Goal: Information Seeking & Learning: Learn about a topic

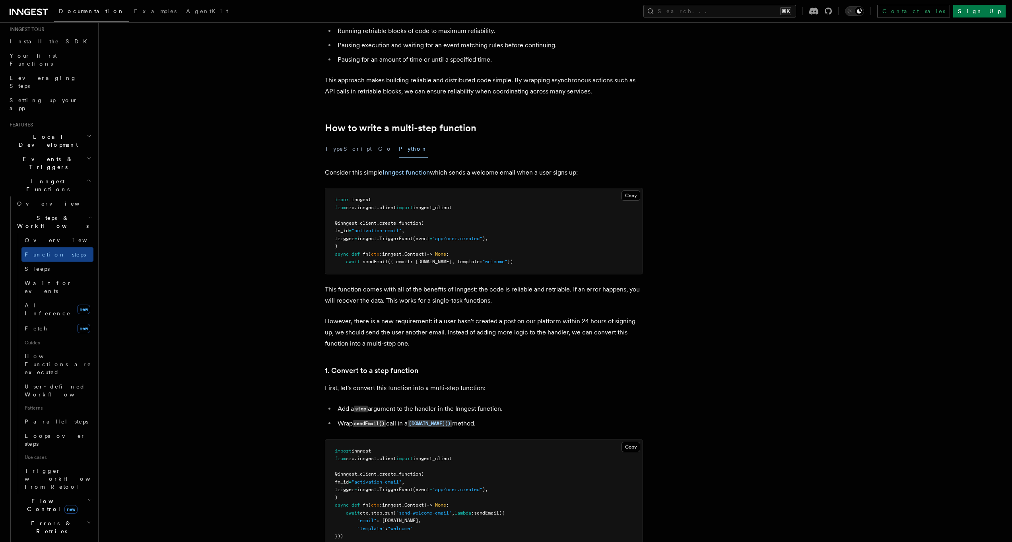
scroll to position [148, 0]
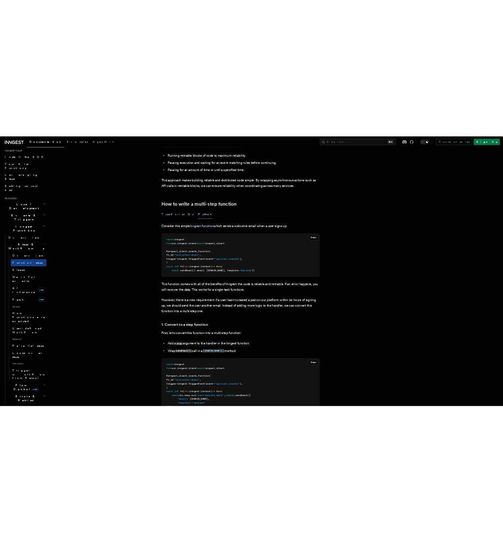
scroll to position [163, 0]
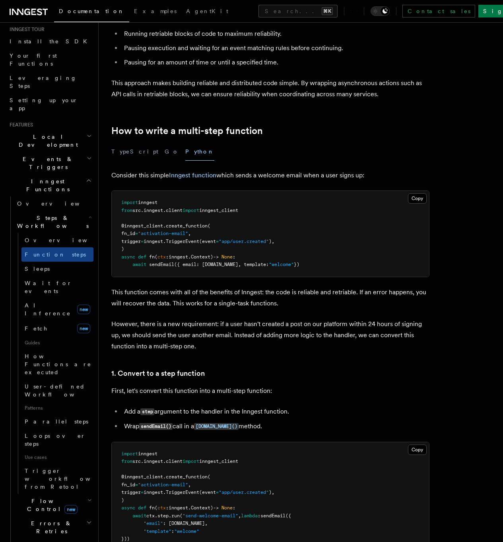
click at [397, 149] on div "TypeScript Go Python" at bounding box center [270, 152] width 318 height 18
click at [42, 237] on span "Overview" at bounding box center [66, 240] width 82 height 6
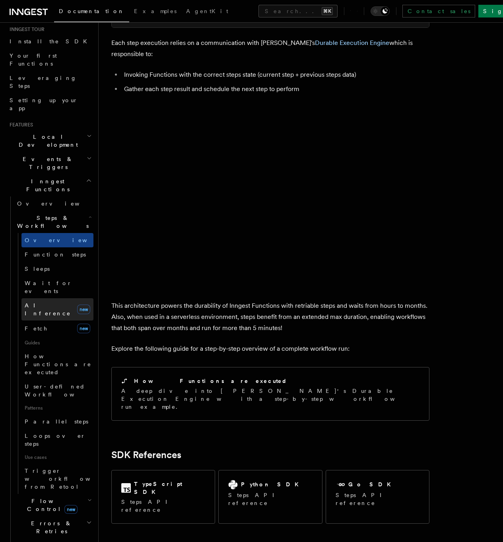
scroll to position [556, 0]
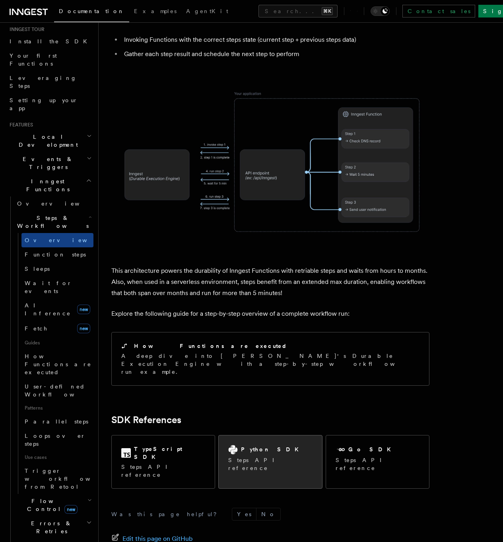
click at [257, 436] on div "Python SDK Steps API reference" at bounding box center [270, 459] width 103 height 46
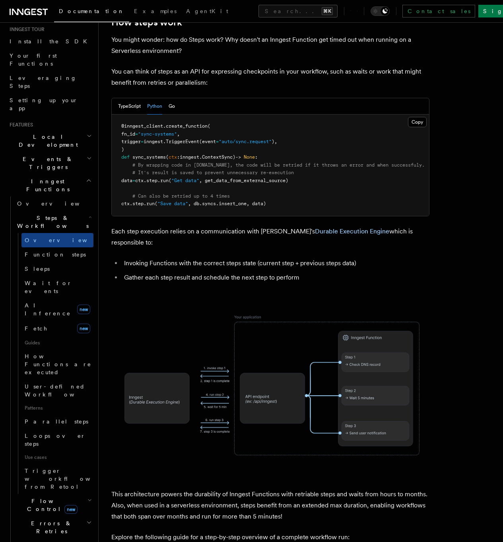
scroll to position [537, 0]
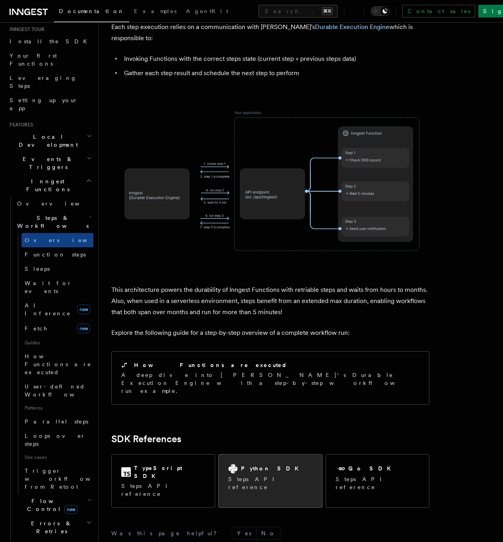
click at [254, 455] on div "Python SDK Steps API reference" at bounding box center [270, 478] width 103 height 46
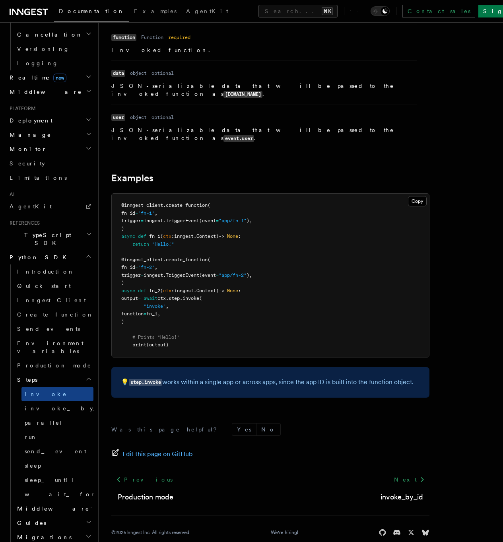
scroll to position [366, 0]
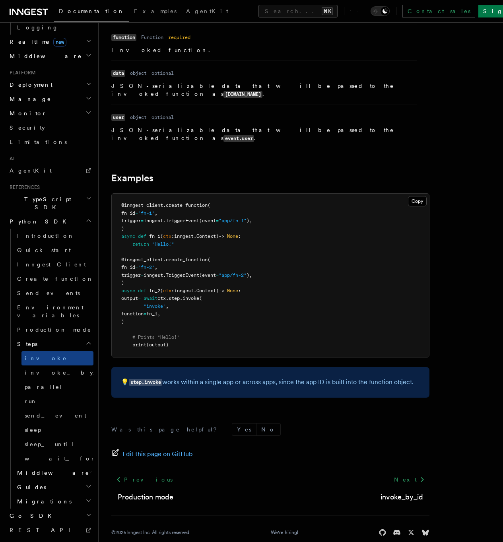
click at [86, 483] on icon "button" at bounding box center [89, 486] width 6 height 6
click at [51, 509] on link "Modal" at bounding box center [57, 516] width 72 height 14
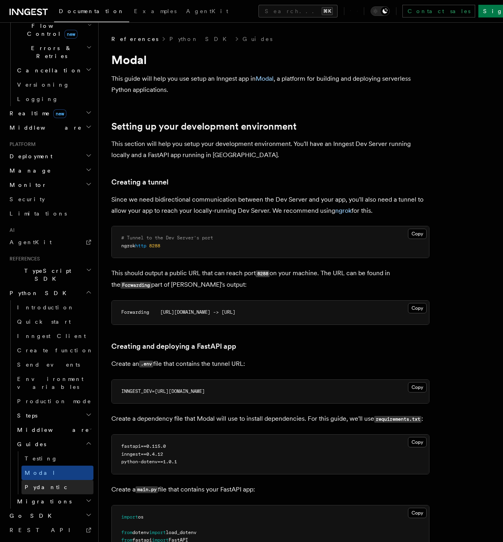
click at [45, 484] on span "Pydantic" at bounding box center [47, 487] width 44 height 6
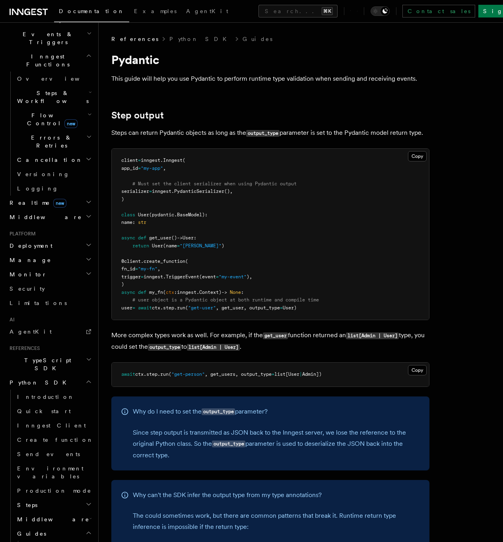
scroll to position [12, 0]
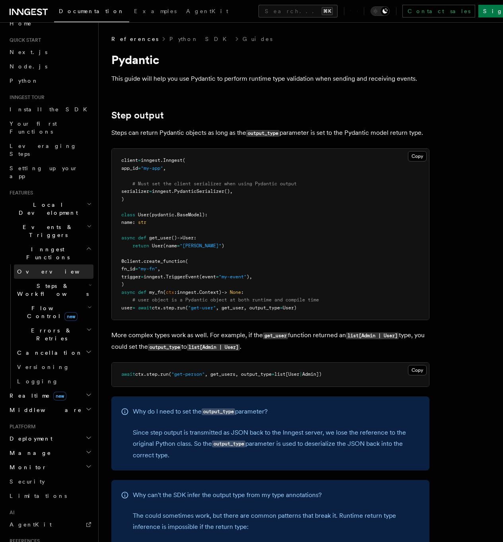
click at [41, 265] on link "Overview" at bounding box center [54, 272] width 80 height 14
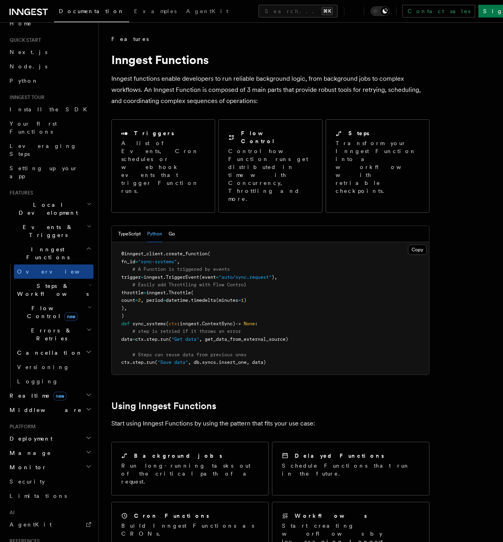
click at [35, 245] on span "Inngest Functions" at bounding box center [46, 253] width 80 height 16
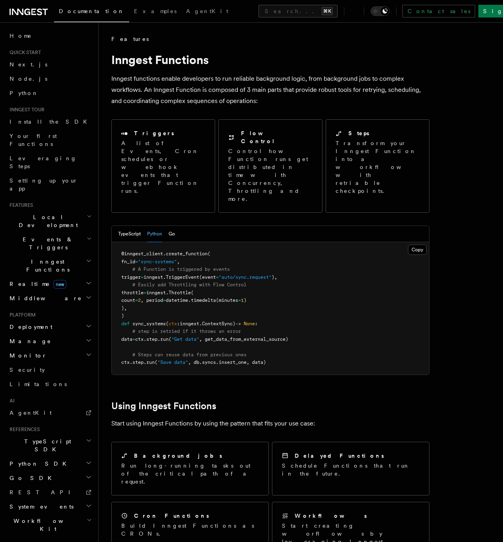
click at [34, 255] on h2 "Inngest Functions" at bounding box center [49, 266] width 87 height 22
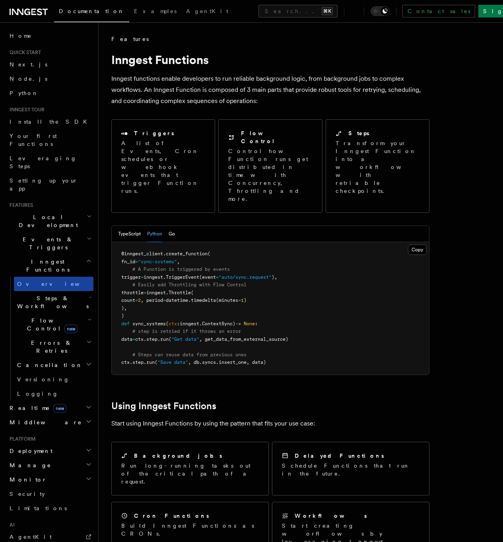
click at [33, 277] on link "Overview" at bounding box center [54, 284] width 80 height 14
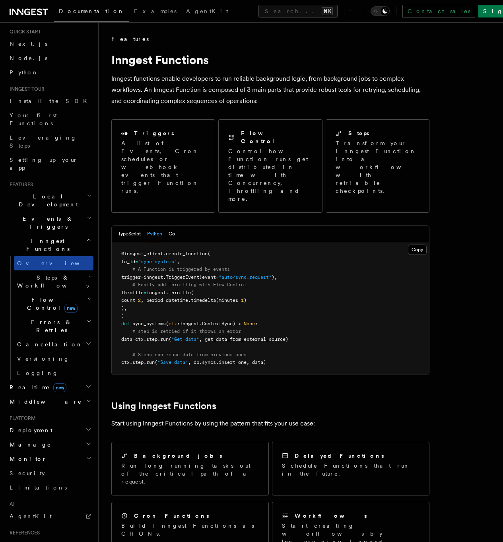
scroll to position [35, 0]
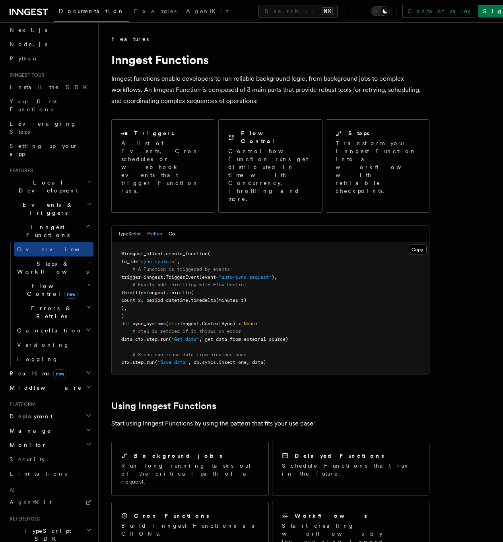
click at [131, 226] on button "TypeScript" at bounding box center [129, 234] width 23 height 16
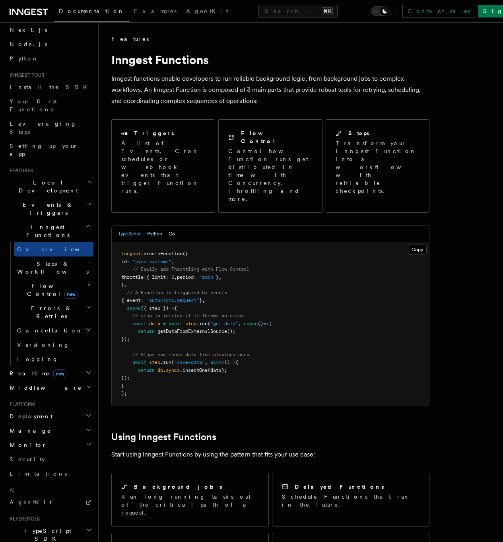
click at [158, 226] on button "Python" at bounding box center [154, 234] width 15 height 16
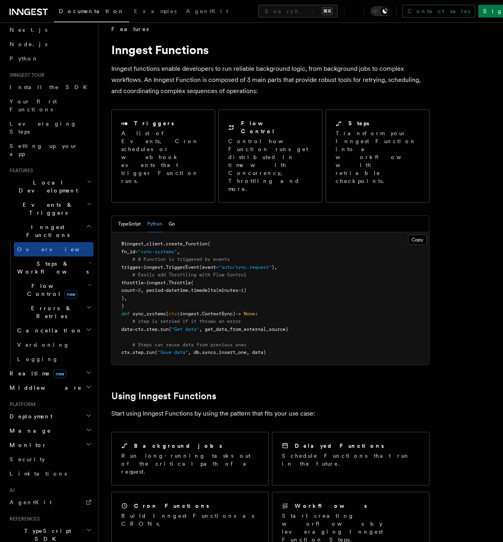
scroll to position [41, 0]
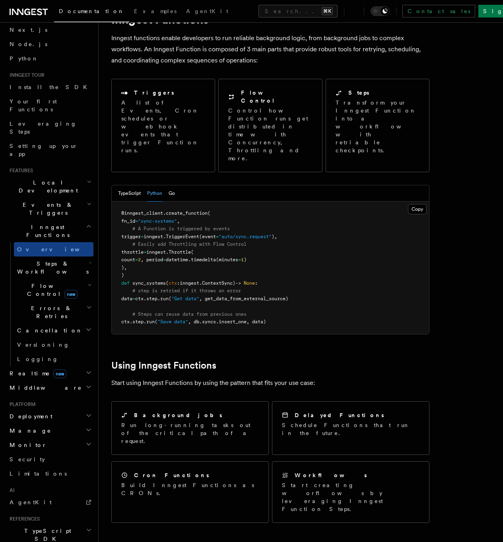
click at [25, 260] on span "Steps & Workflows" at bounding box center [51, 268] width 75 height 16
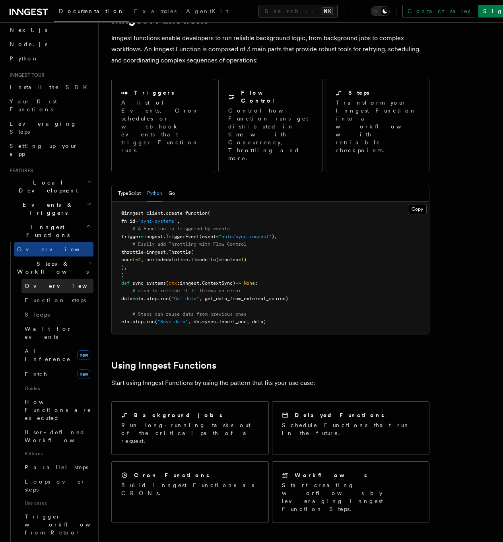
click at [42, 283] on span "Overview" at bounding box center [66, 286] width 82 height 6
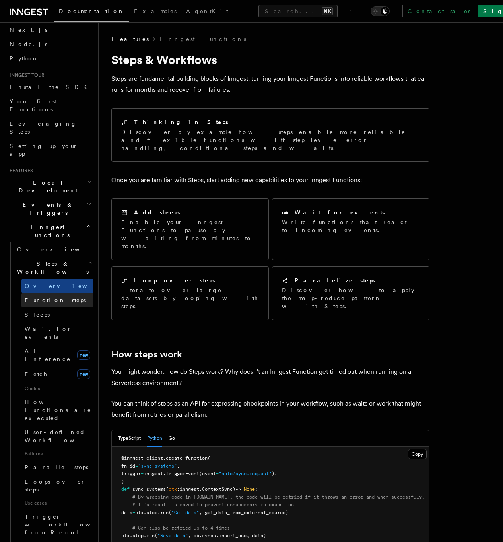
click at [44, 297] on span "Function steps" at bounding box center [55, 300] width 61 height 6
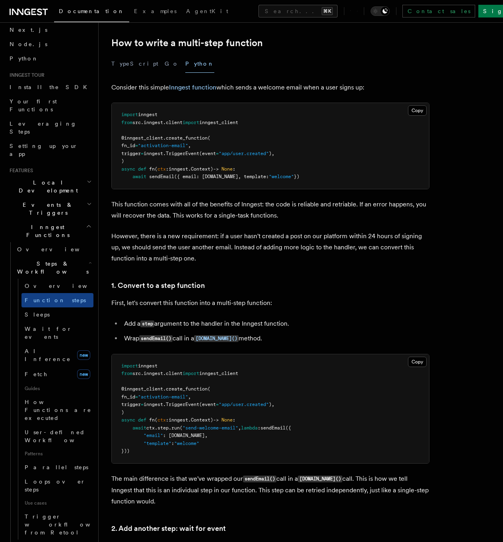
scroll to position [175, 0]
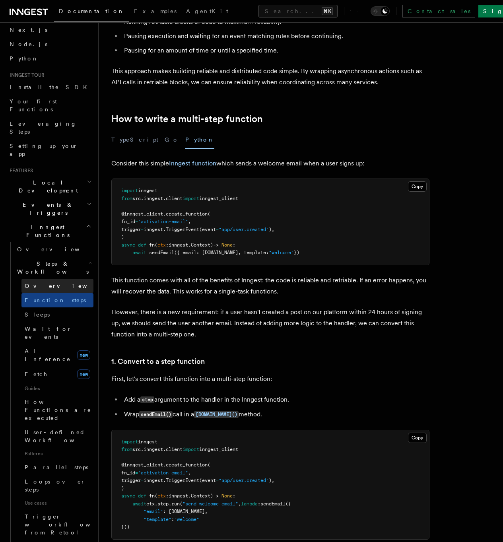
click at [62, 279] on link "Overview" at bounding box center [57, 286] width 72 height 14
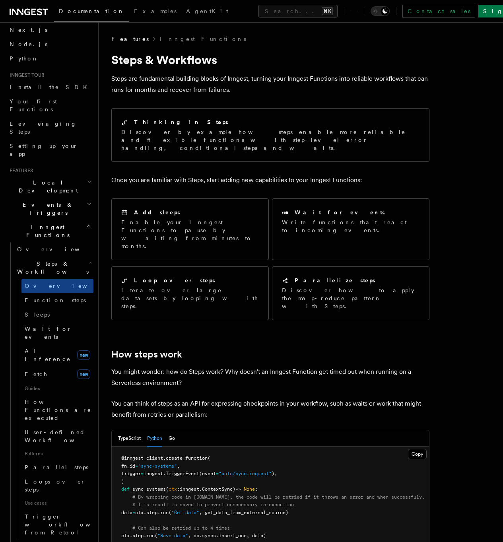
scroll to position [182, 0]
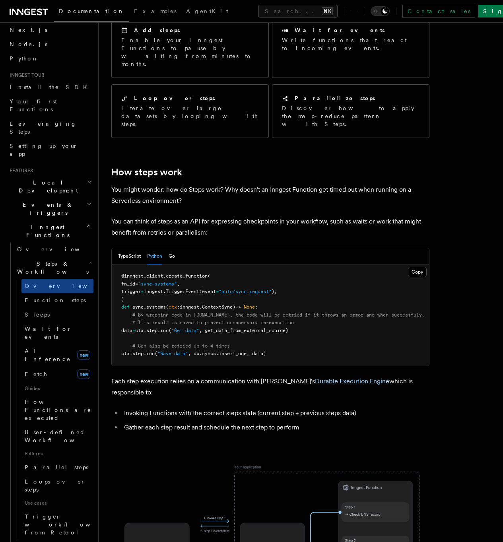
click at [483, 140] on article "Features Inngest Functions Steps & Workflows Steps are fundamental building blo…" at bounding box center [300, 433] width 379 height 1161
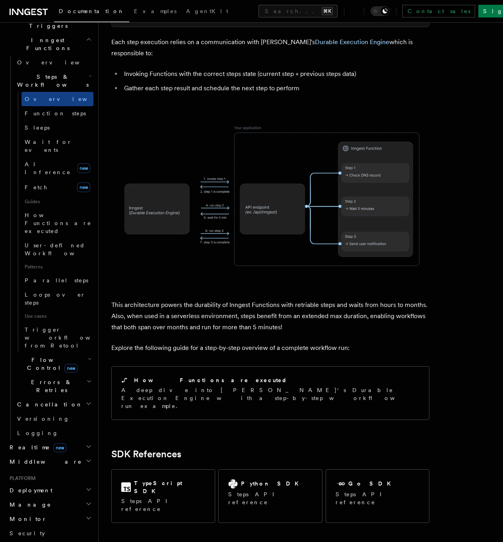
scroll to position [556, 0]
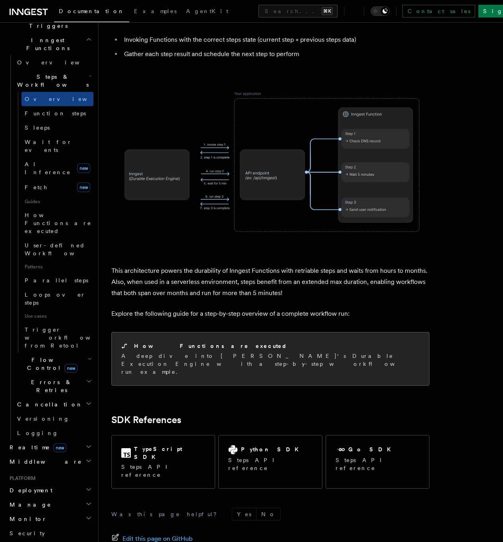
click at [196, 342] on h2 "How Functions are executed" at bounding box center [211, 346] width 154 height 8
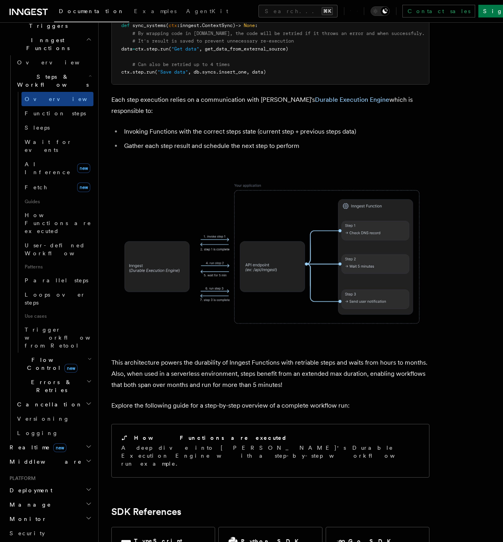
scroll to position [459, 0]
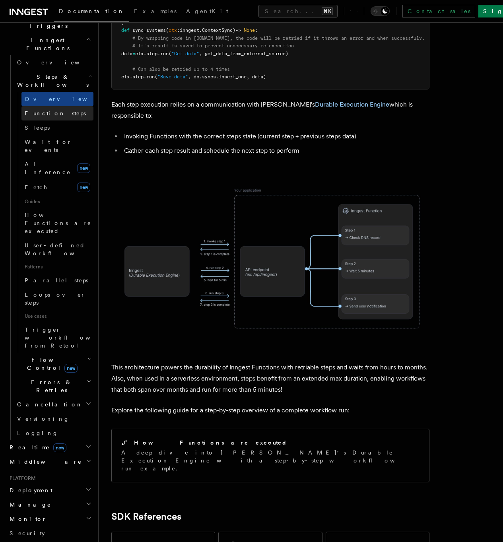
click at [36, 110] on span "Function steps" at bounding box center [55, 113] width 61 height 6
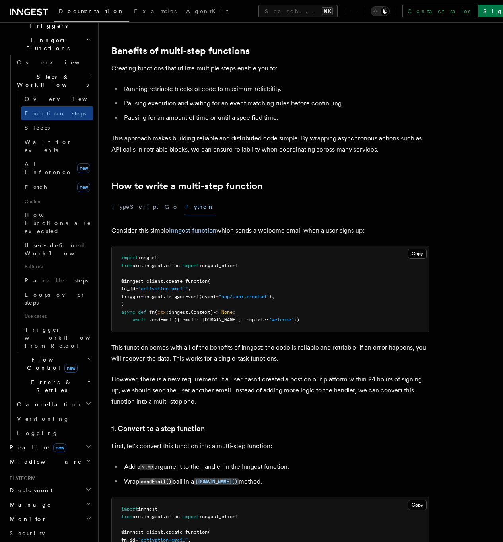
scroll to position [97, 0]
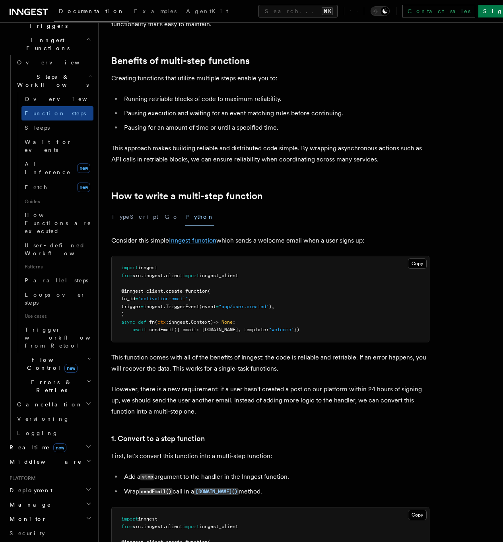
click at [203, 238] on link "Inngest function" at bounding box center [192, 241] width 47 height 8
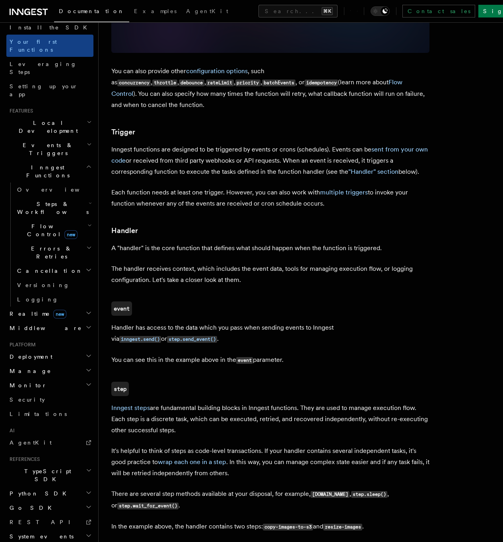
scroll to position [818, 0]
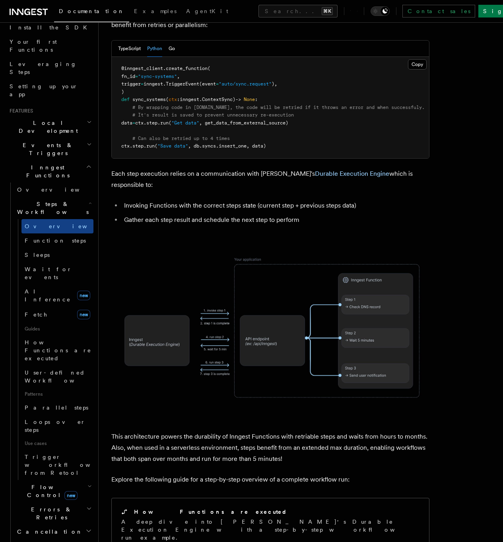
scroll to position [556, 0]
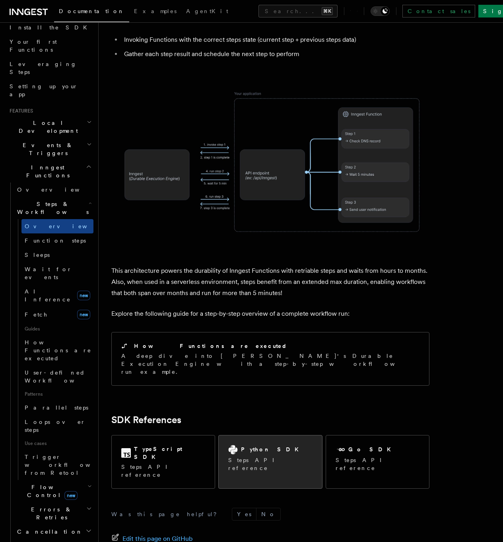
click at [269, 445] on div "Python SDK Steps API reference" at bounding box center [270, 458] width 84 height 27
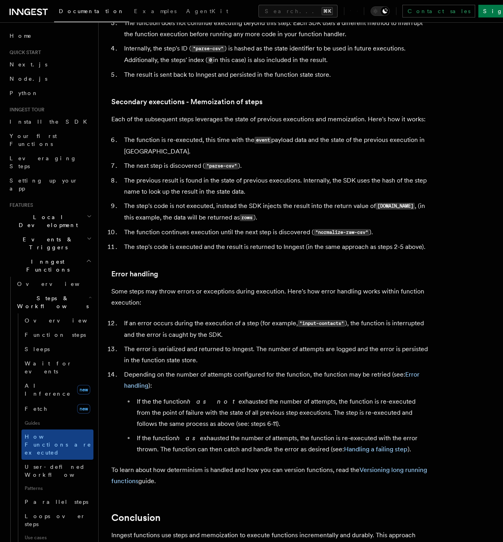
scroll to position [1338, 0]
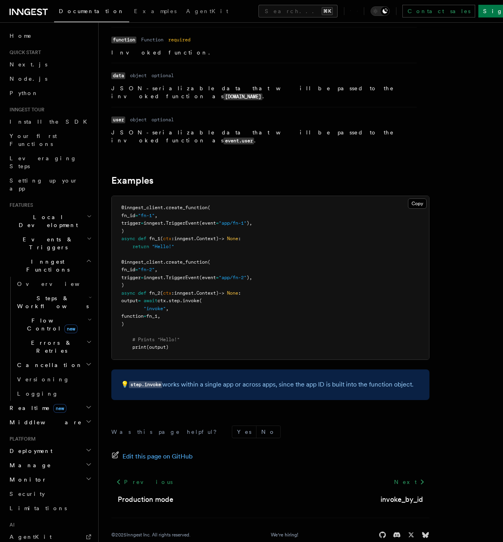
scroll to position [140, 0]
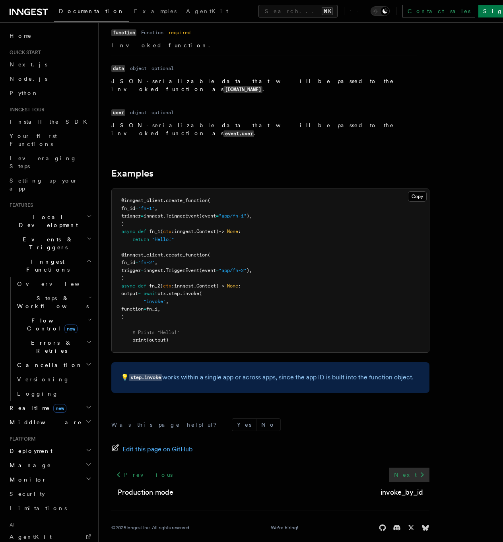
click at [405, 468] on link "Next" at bounding box center [409, 475] width 40 height 14
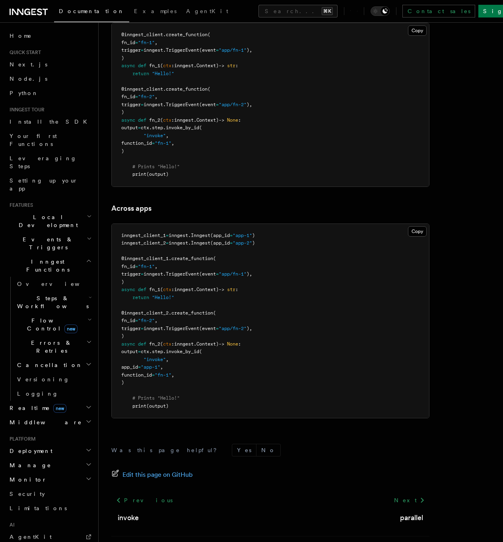
scroll to position [450, 0]
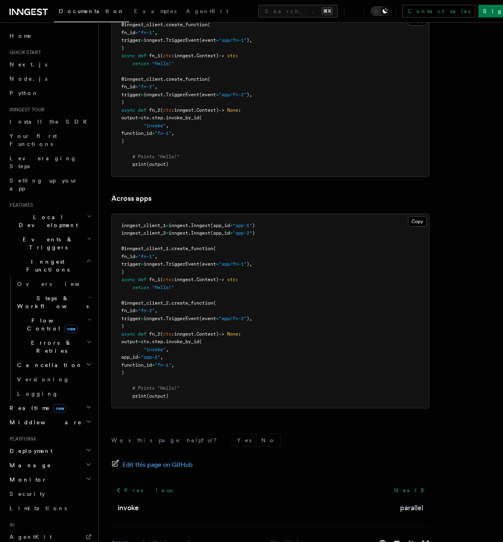
click at [418, 502] on link "parallel" at bounding box center [411, 507] width 23 height 11
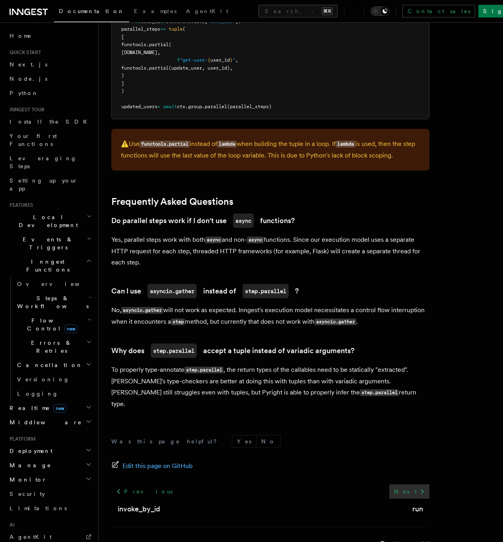
scroll to position [418, 0]
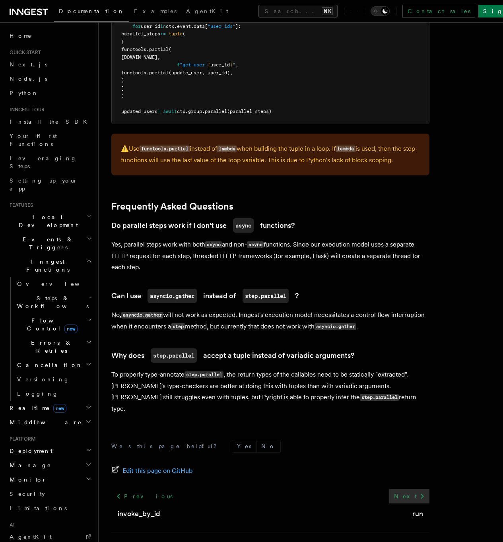
click at [424, 492] on icon at bounding box center [423, 497] width 10 height 10
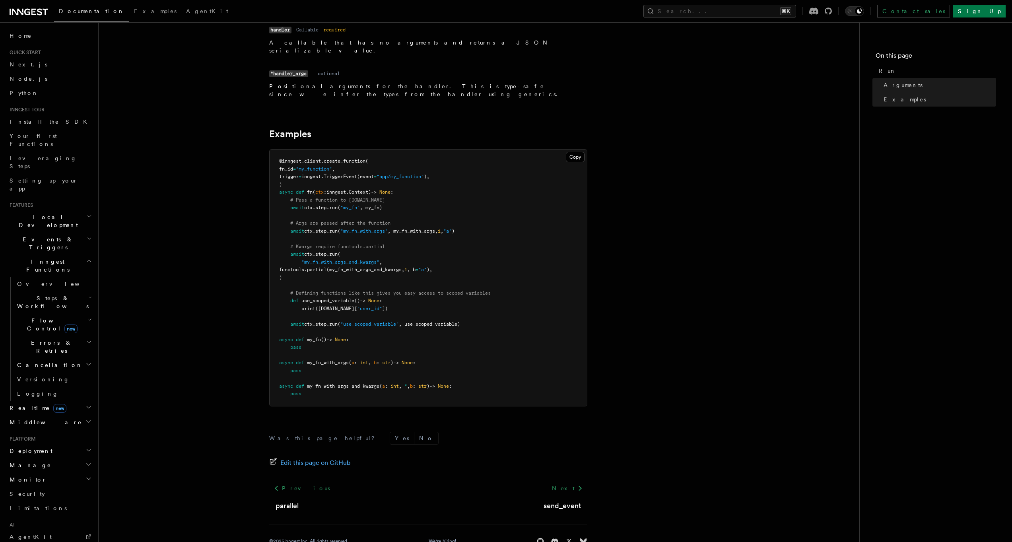
scroll to position [59, 0]
